Goal: Task Accomplishment & Management: Use online tool/utility

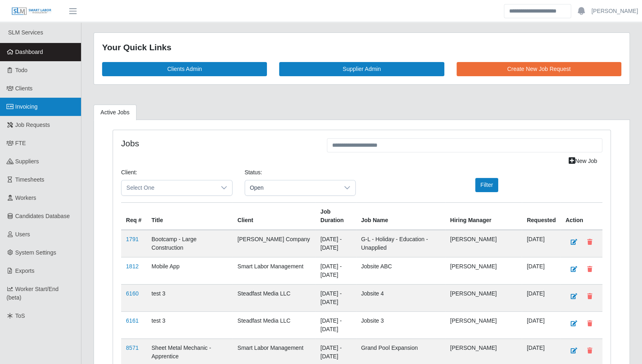
click at [15, 108] on link "Invoicing" at bounding box center [40, 107] width 81 height 18
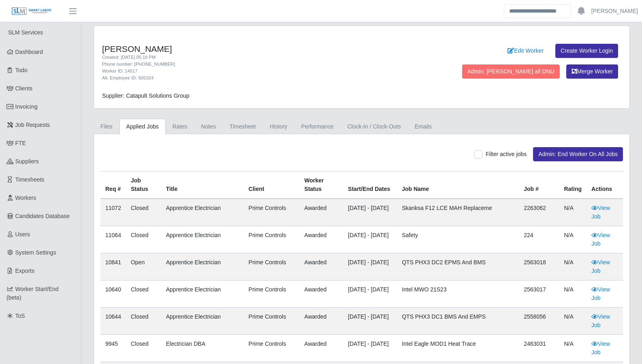
scroll to position [433, 0]
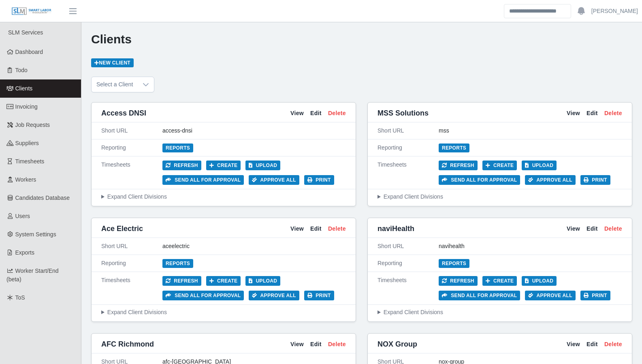
scroll to position [28, 0]
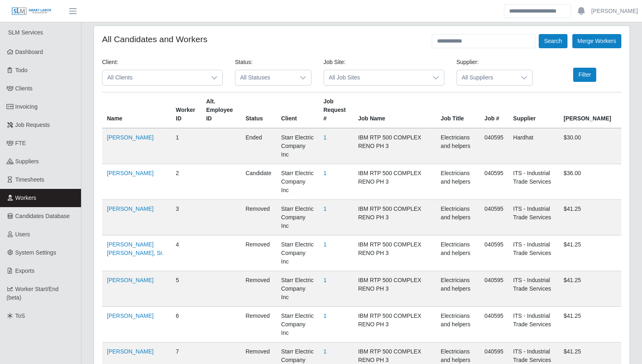
scroll to position [806, 0]
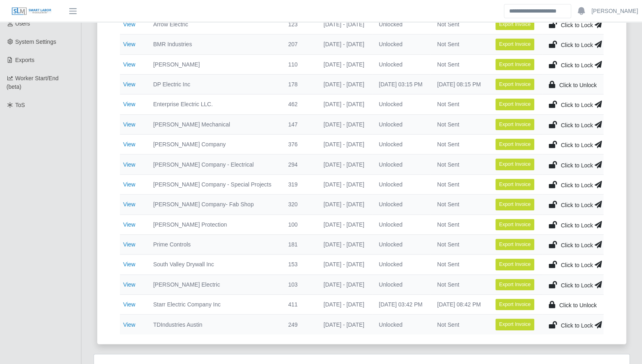
scroll to position [214, 0]
